Goal: Navigation & Orientation: Find specific page/section

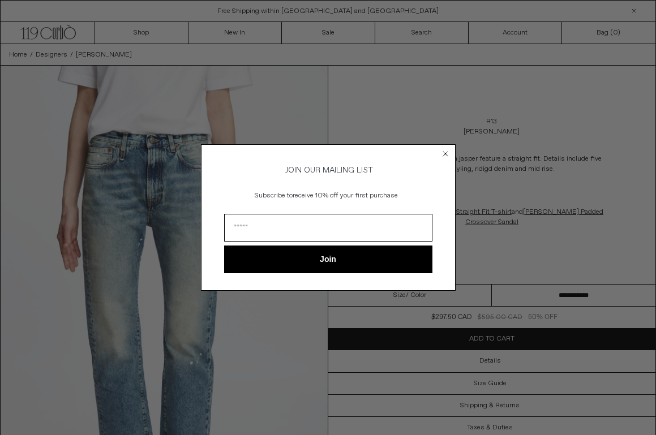
click at [448, 151] on circle "Close dialog" at bounding box center [445, 154] width 11 height 11
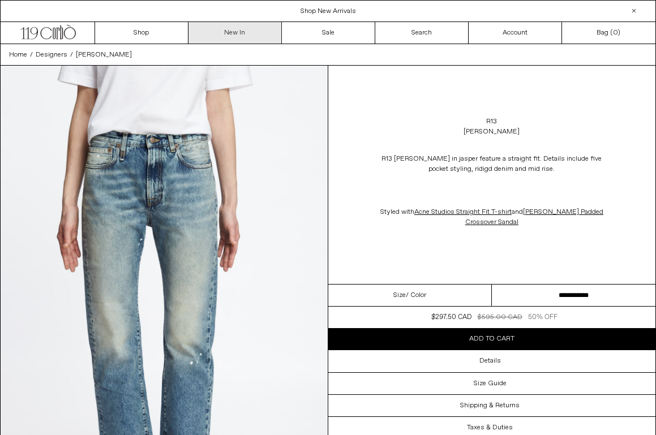
click at [237, 37] on link "New In" at bounding box center [234, 33] width 93 height 22
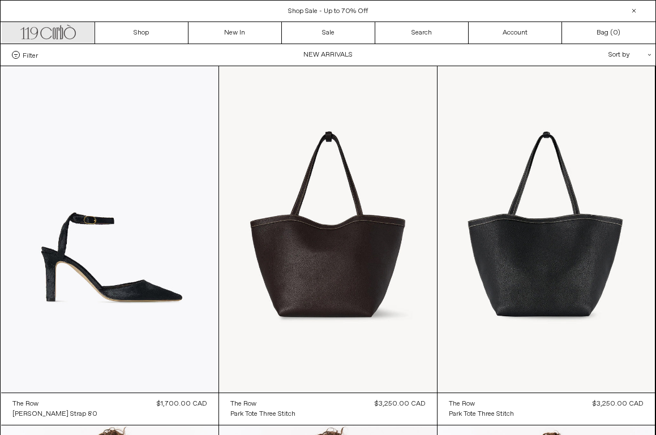
click at [74, 38] on icon ".cls-1, .cls-2 { fill: #231f20; stroke: #231f20; stroke-miterlimit: 10; stroke-…" at bounding box center [47, 31] width 55 height 16
